Goal: Task Accomplishment & Management: Manage account settings

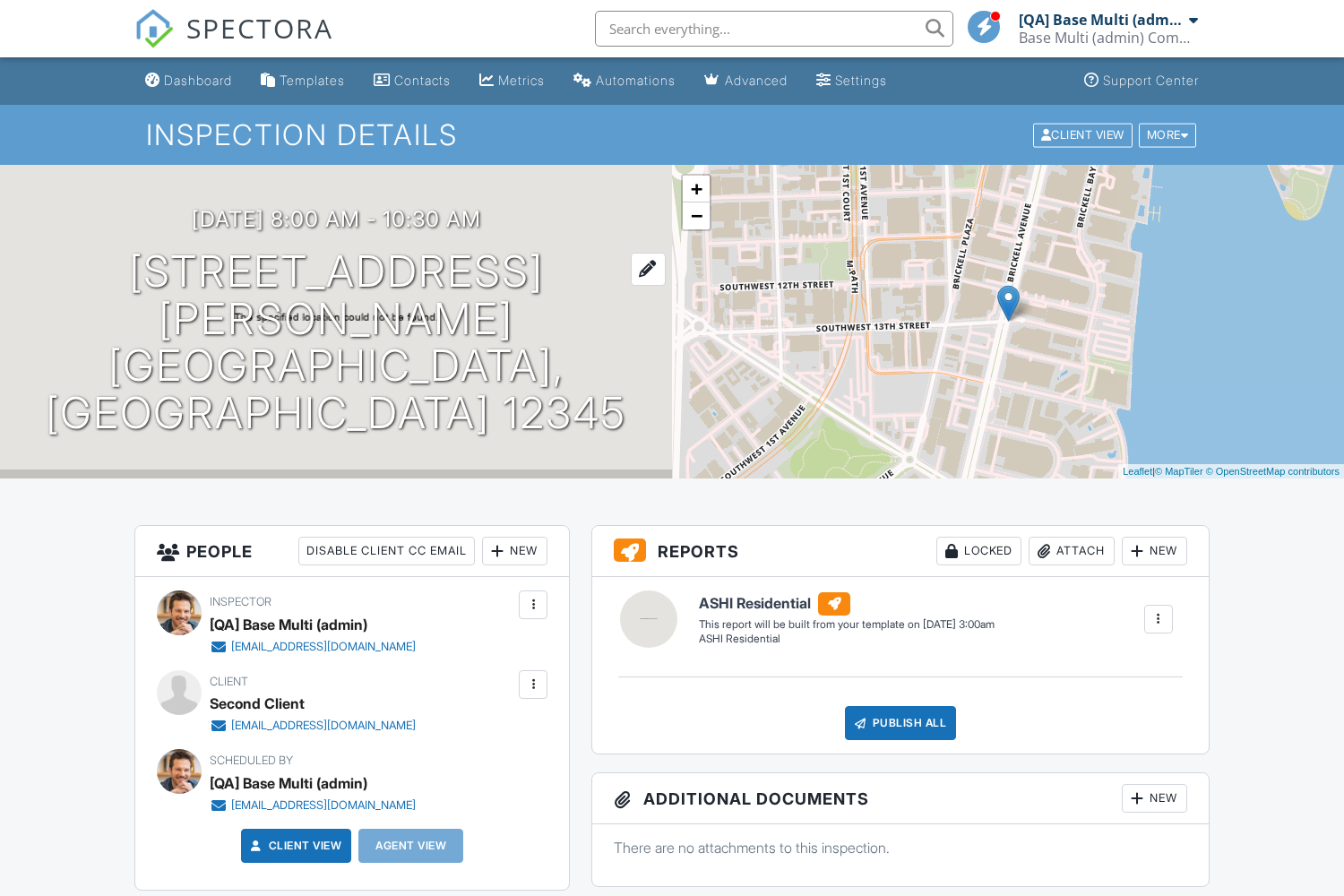
click at [336, 342] on h1 "[STREET_ADDRESS][PERSON_NAME] [GEOGRAPHIC_DATA], FL 12345" at bounding box center [336, 342] width 615 height 189
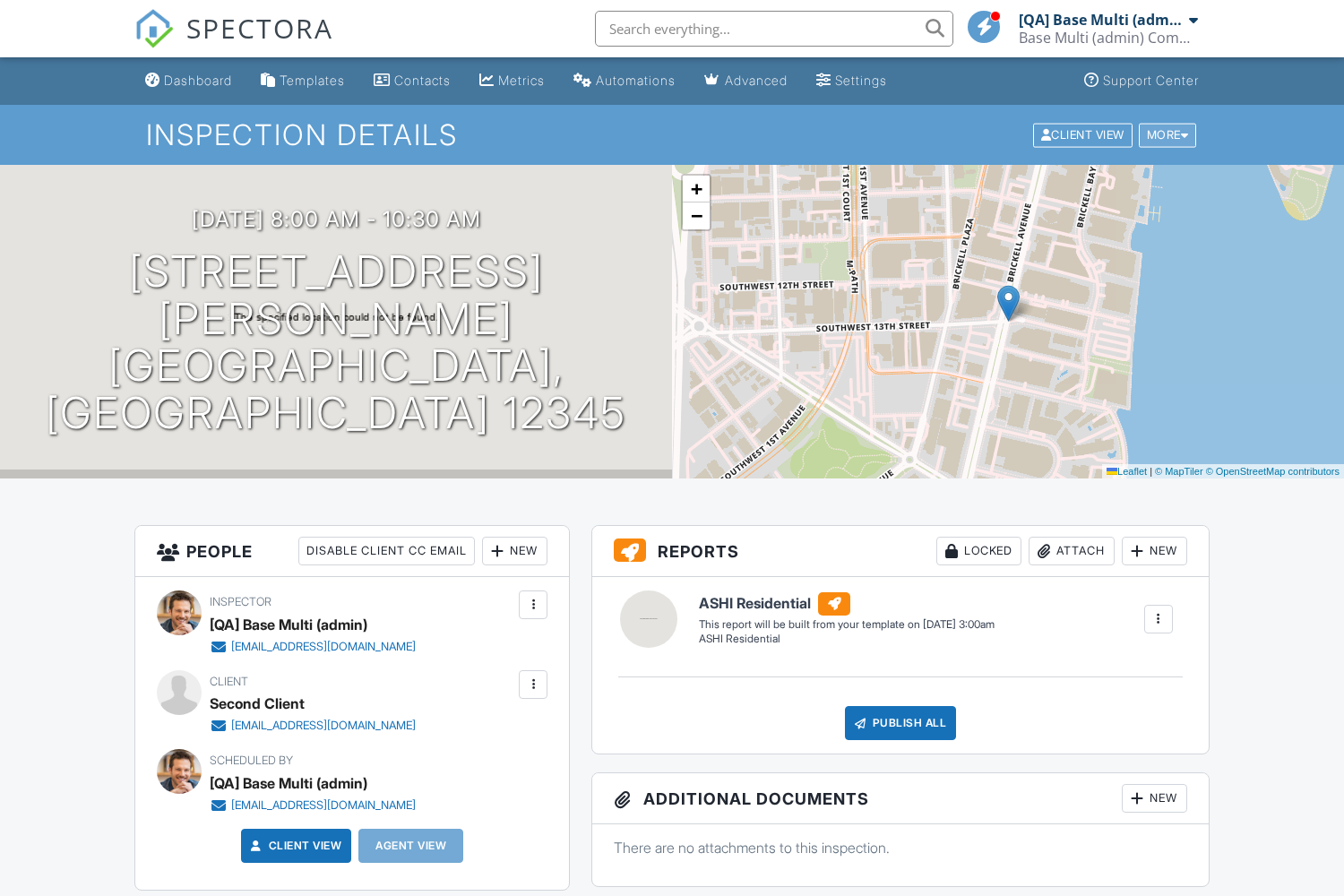
click at [1165, 135] on div "More" at bounding box center [1168, 135] width 58 height 24
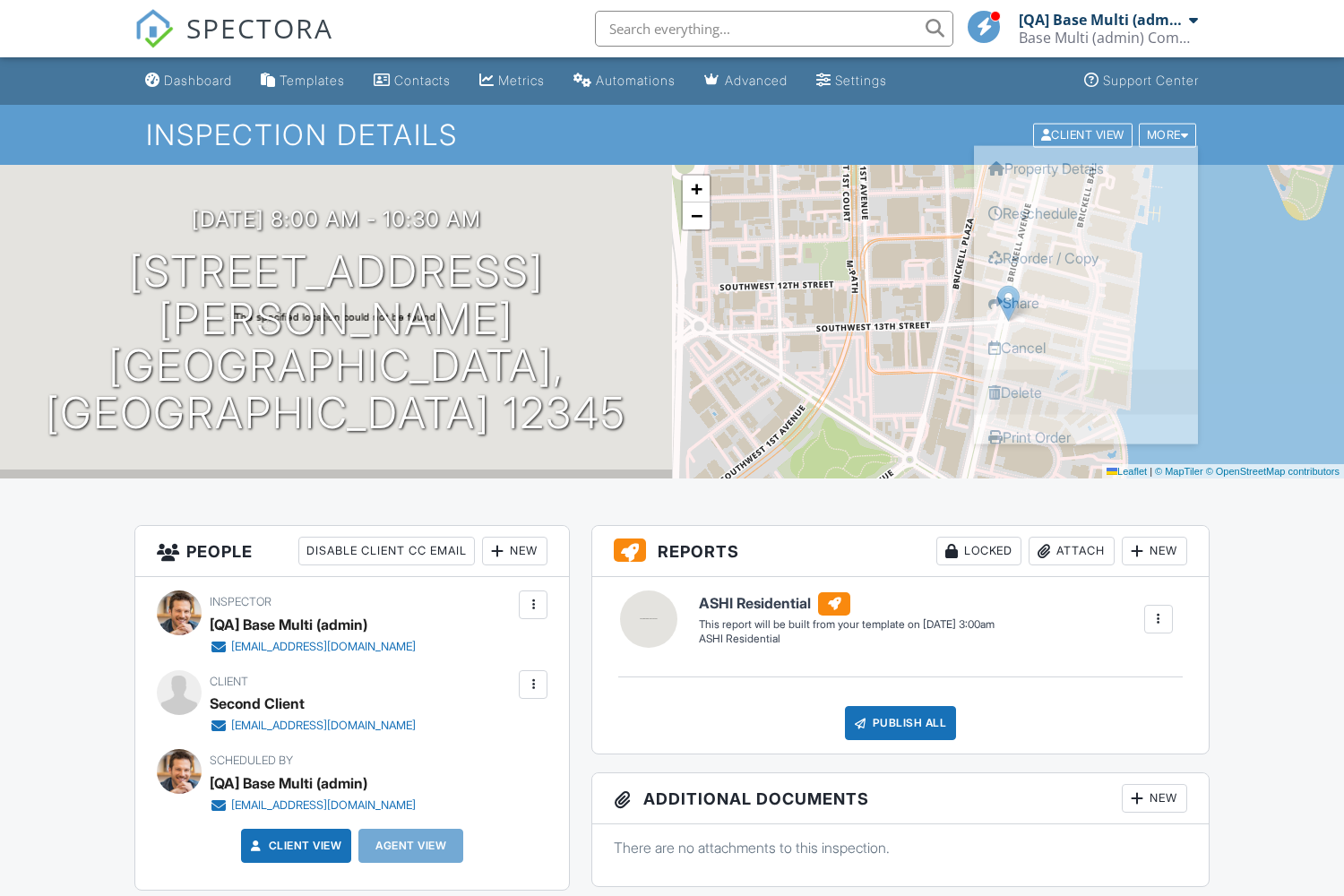
click at [1086, 391] on link "Delete" at bounding box center [1086, 391] width 224 height 45
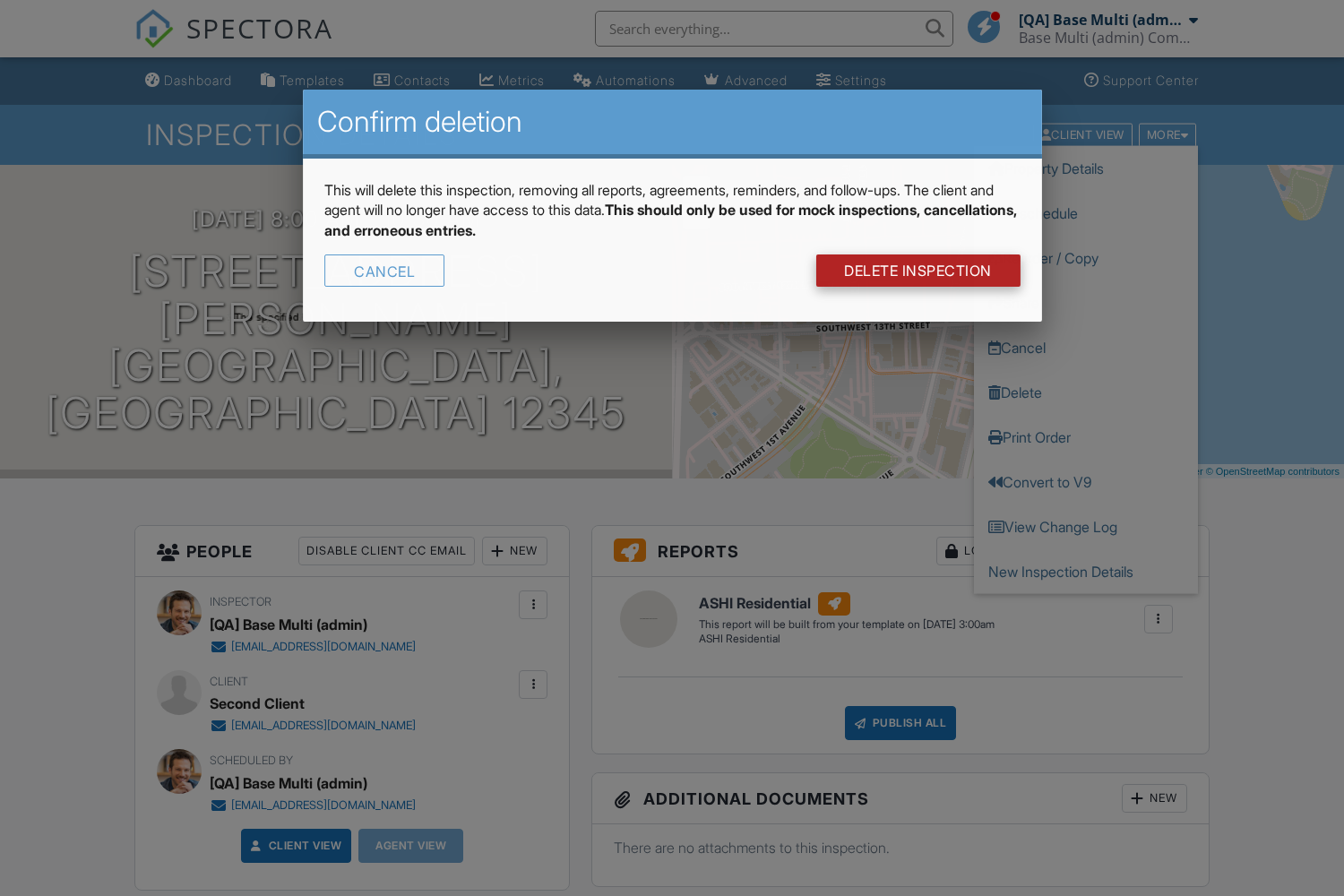
click at [916, 270] on link "DELETE Inspection" at bounding box center [918, 270] width 204 height 32
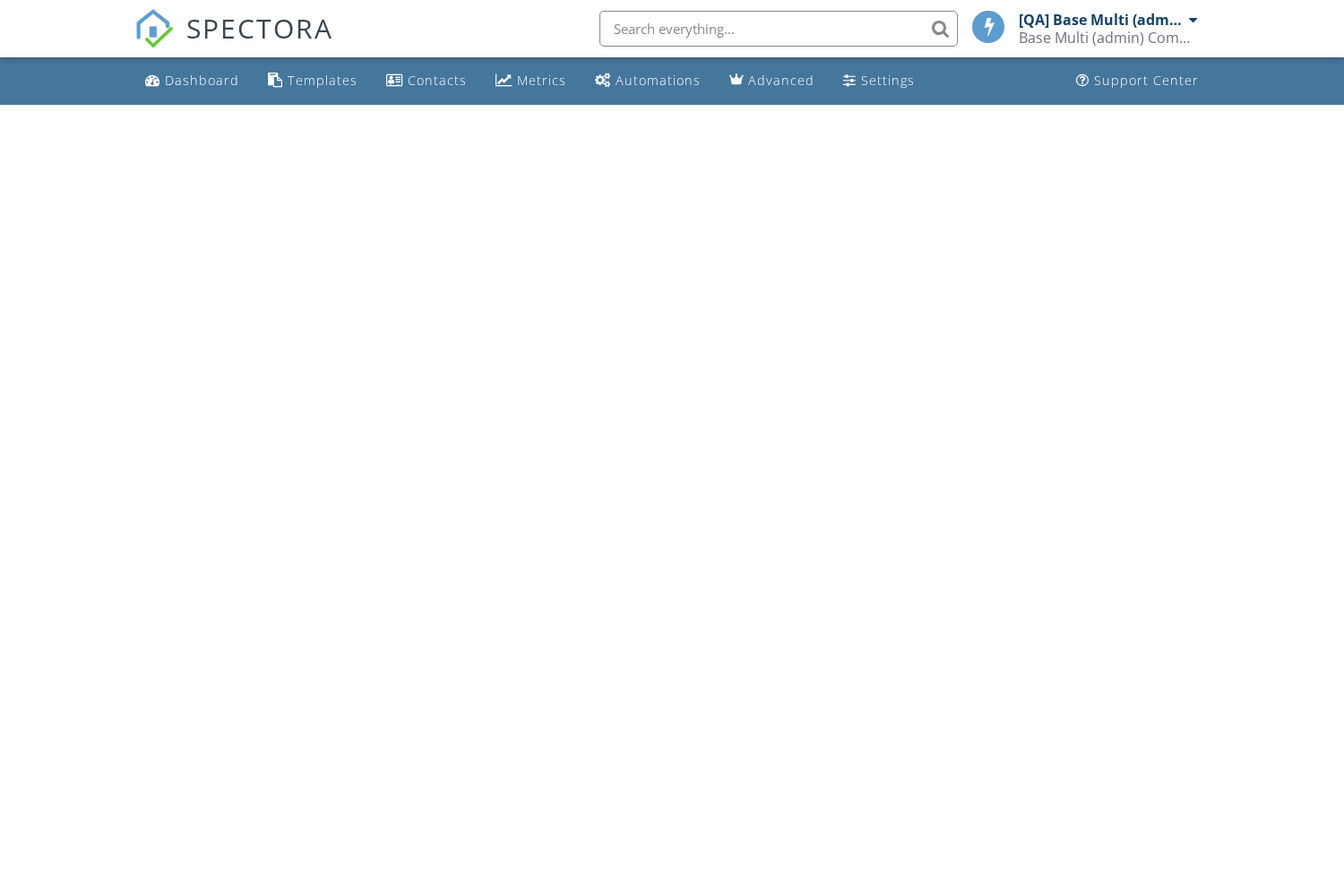
click at [774, 29] on input "text" at bounding box center [779, 29] width 358 height 36
click at [774, 29] on input "text" at bounding box center [774, 29] width 358 height 36
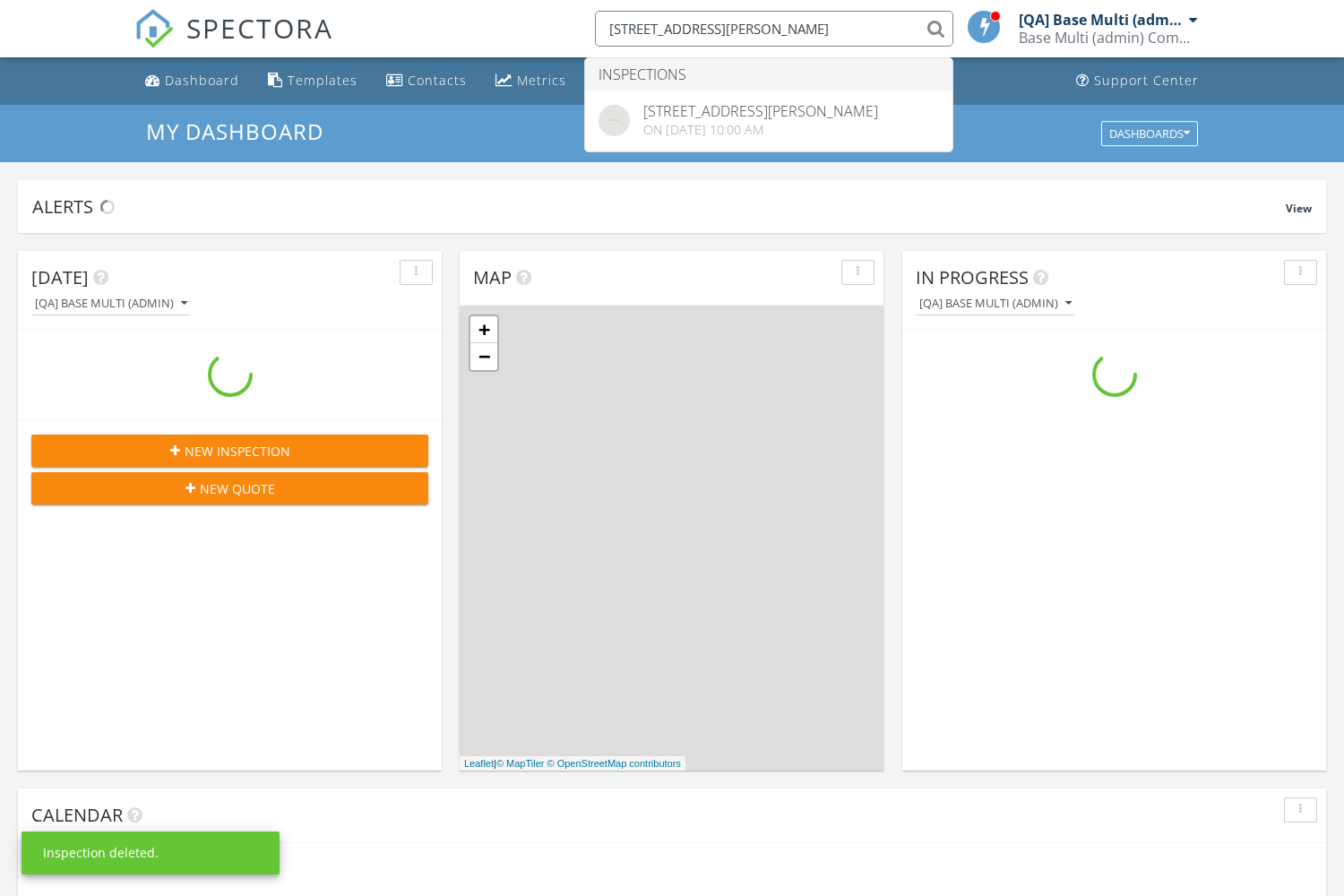
scroll to position [1631, 1345]
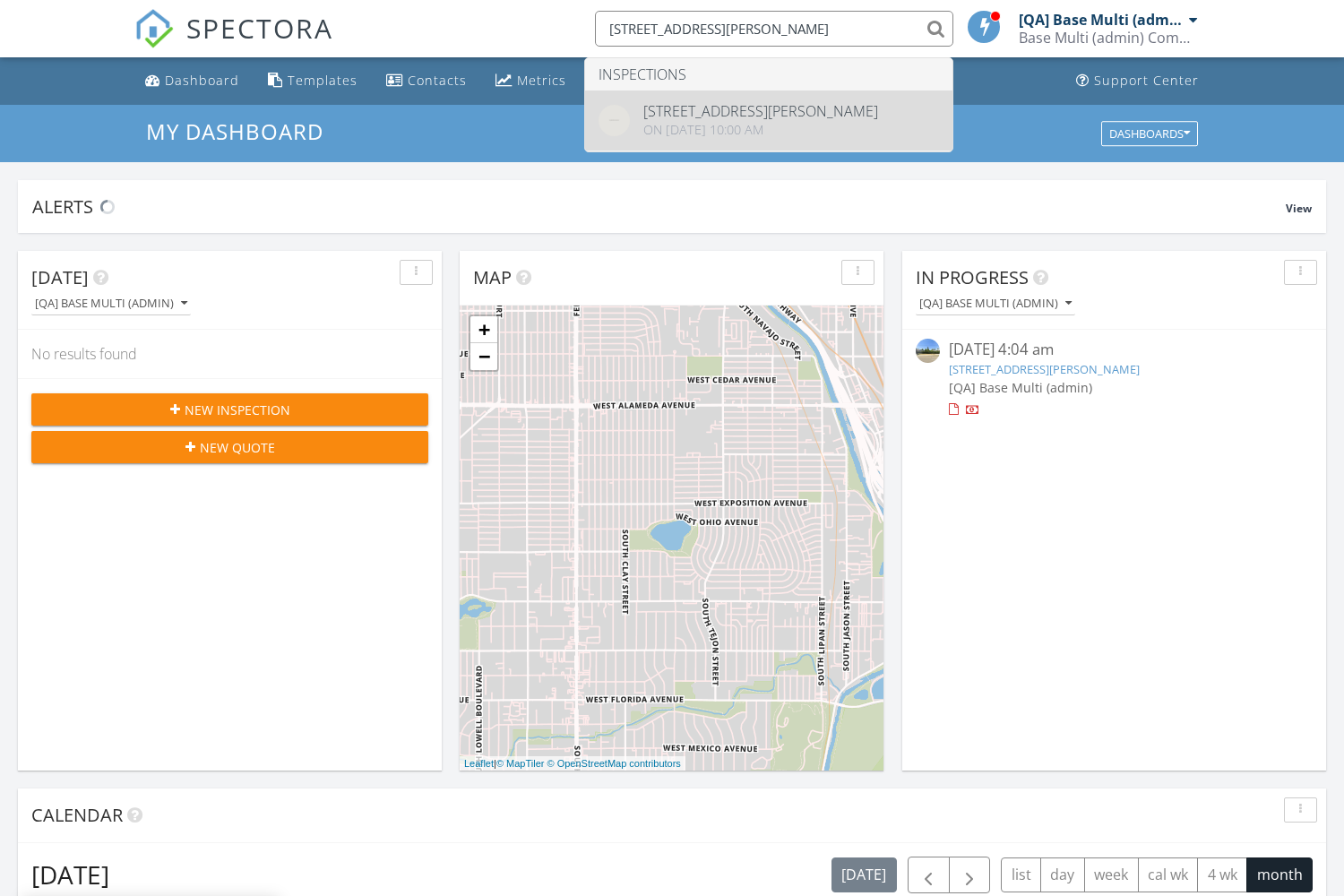
click at [784, 111] on div "59356 Brionna Way 123, Miami, FL 12345" at bounding box center [761, 112] width 234 height 15
type input "[STREET_ADDRESS][PERSON_NAME]"
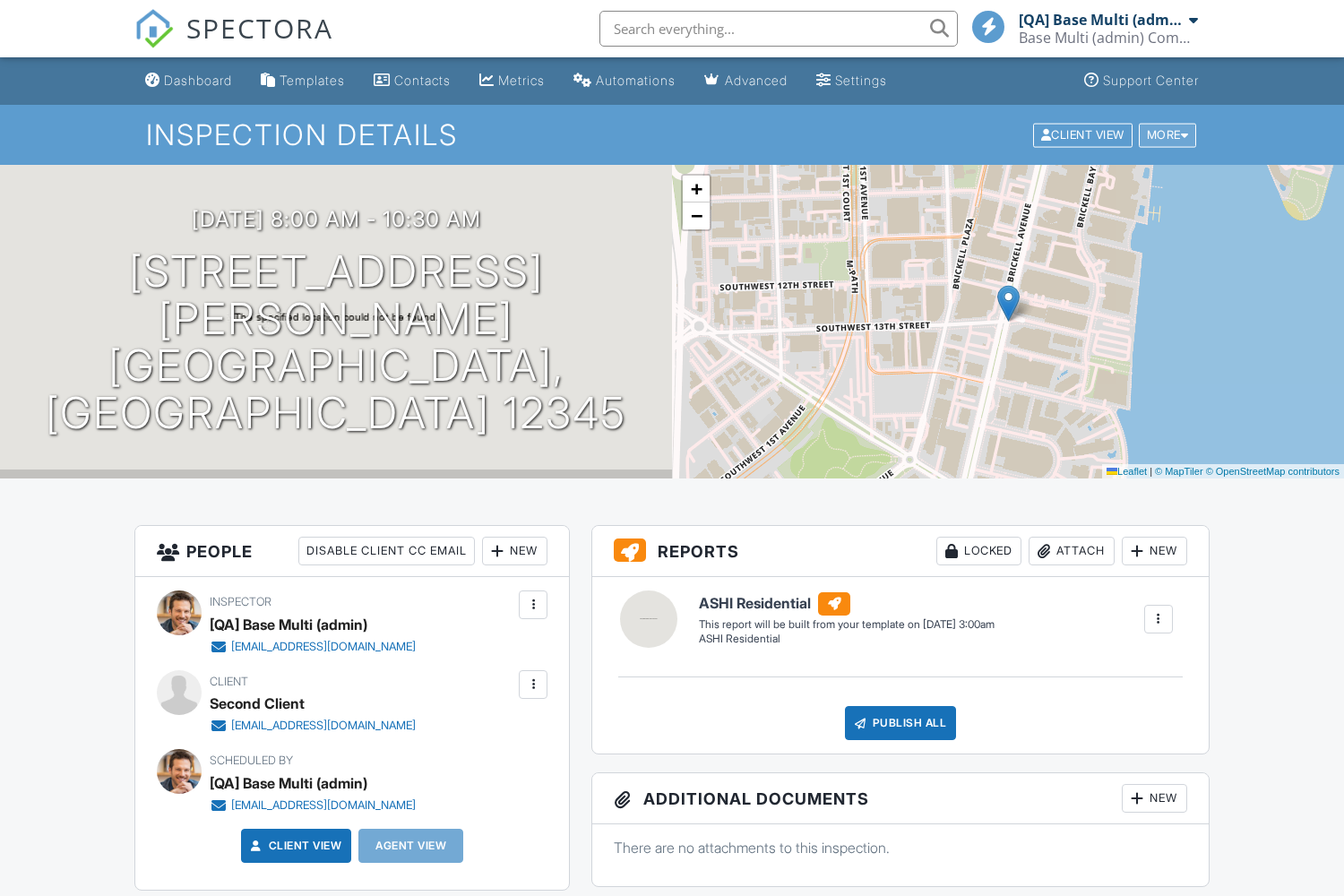
click at [1165, 135] on div "More" at bounding box center [1168, 135] width 58 height 24
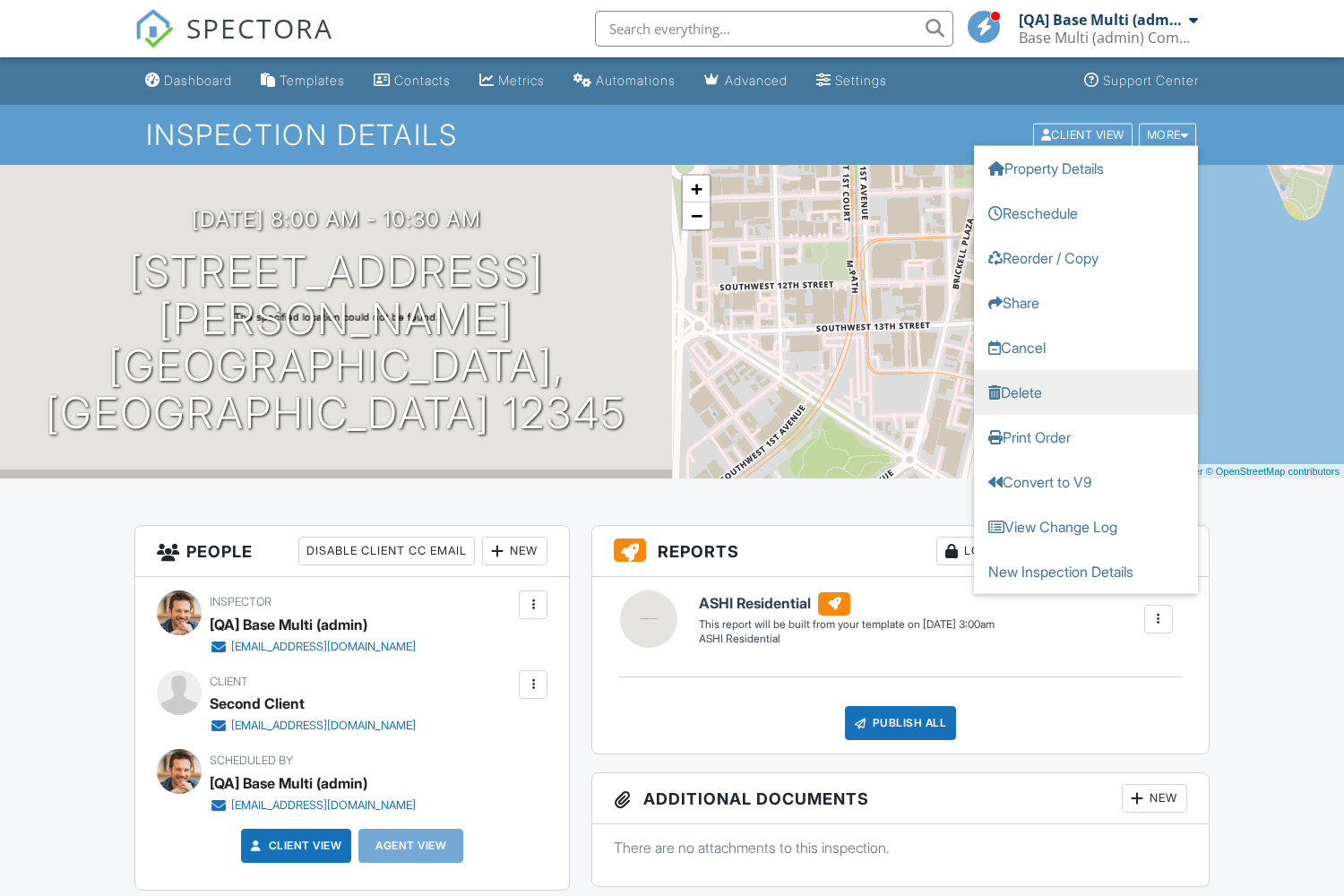
click at [1086, 391] on link "Delete" at bounding box center [1086, 391] width 224 height 45
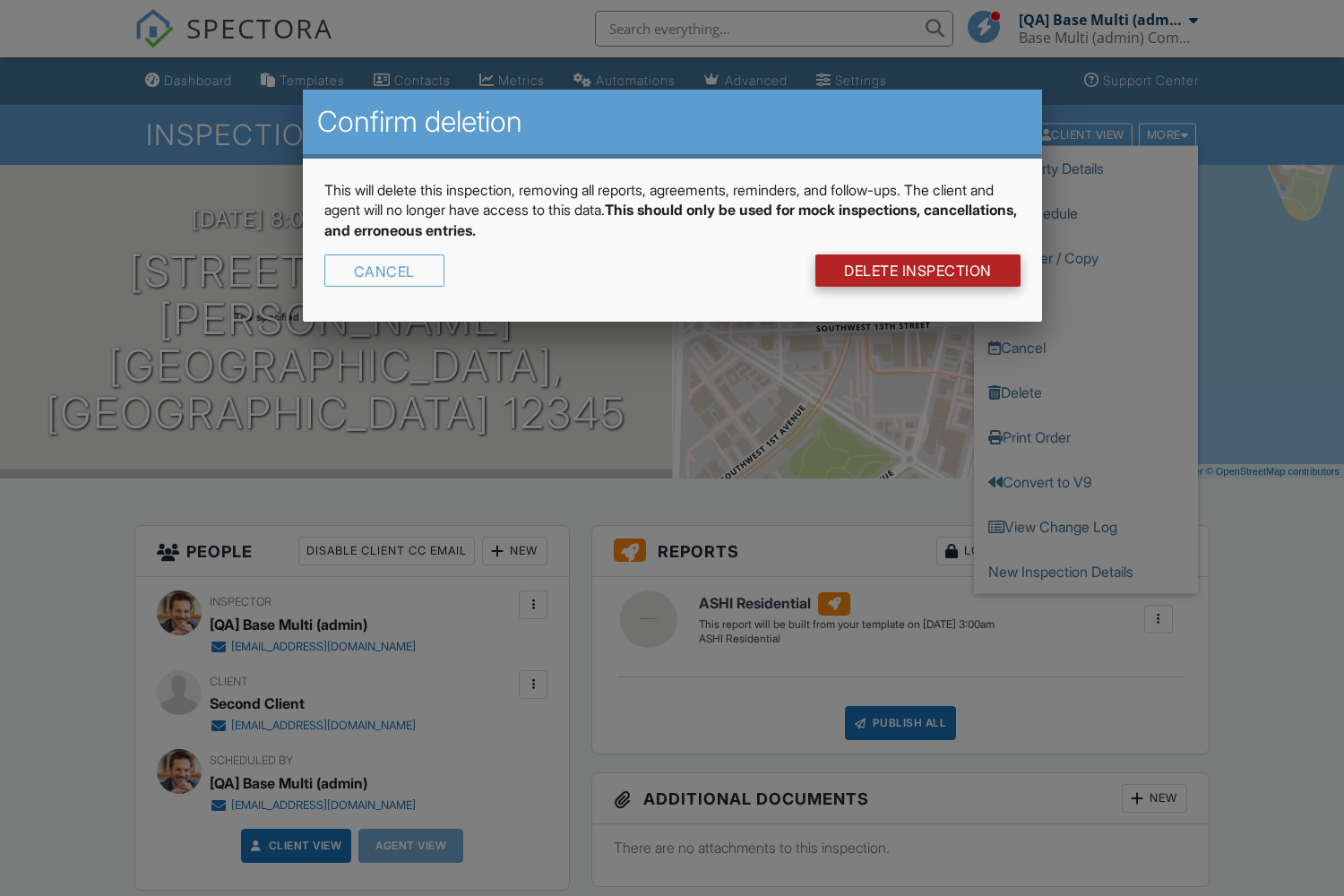
click at [916, 270] on link "DELETE Inspection" at bounding box center [918, 270] width 205 height 32
